Goal: Task Accomplishment & Management: Use online tool/utility

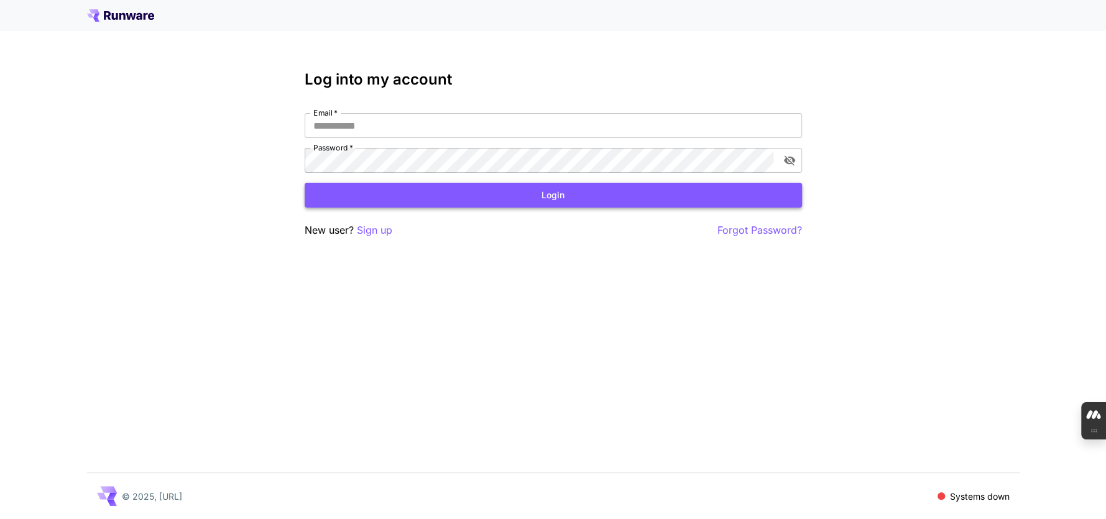
type input "**********"
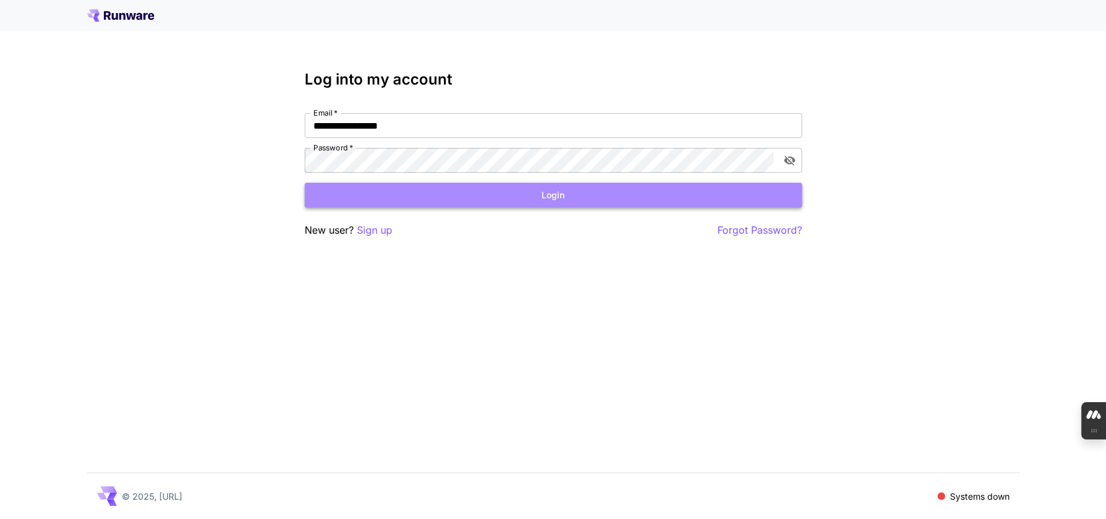
click at [545, 198] on button "Login" at bounding box center [553, 195] width 497 height 25
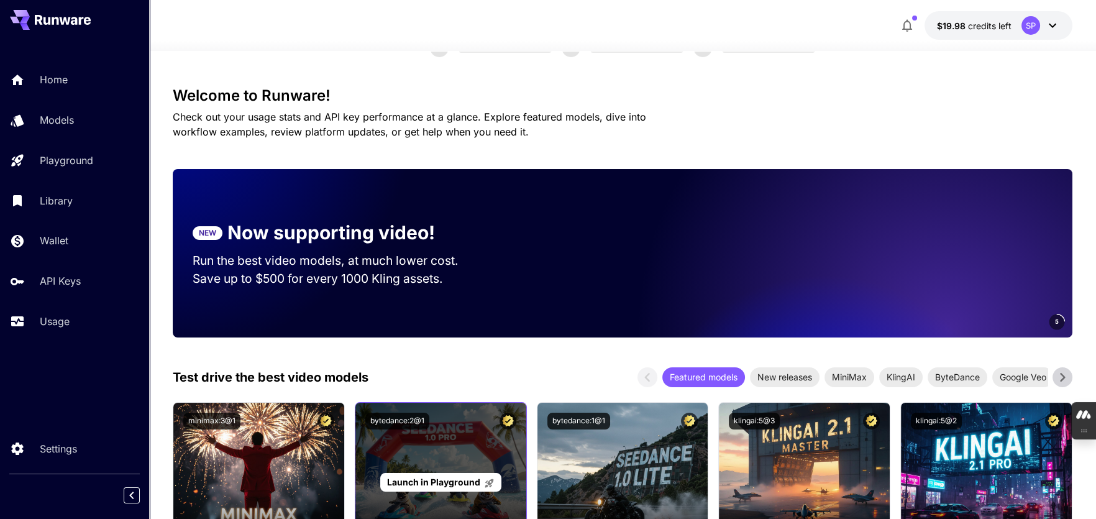
scroll to position [62, 0]
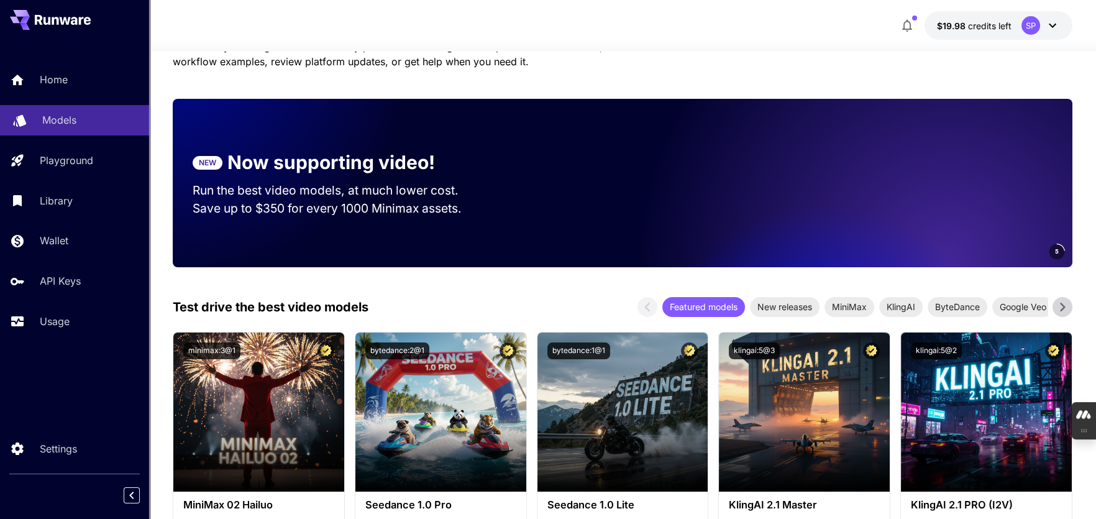
click at [53, 119] on p "Models" at bounding box center [59, 119] width 34 height 15
